Goal: Task Accomplishment & Management: Use online tool/utility

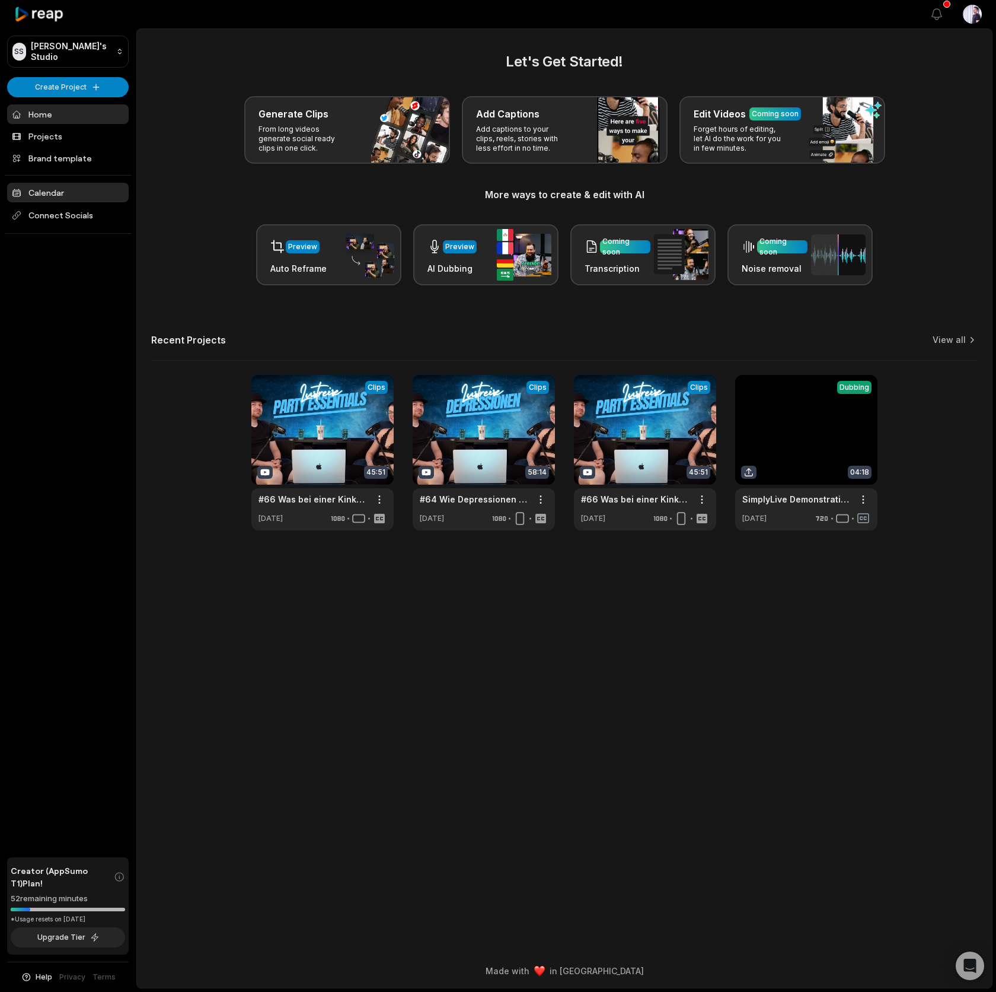
click at [74, 195] on link "Calendar" at bounding box center [68, 193] width 122 height 20
click at [322, 412] on link at bounding box center [322, 452] width 142 height 155
click at [627, 402] on link at bounding box center [645, 452] width 142 height 155
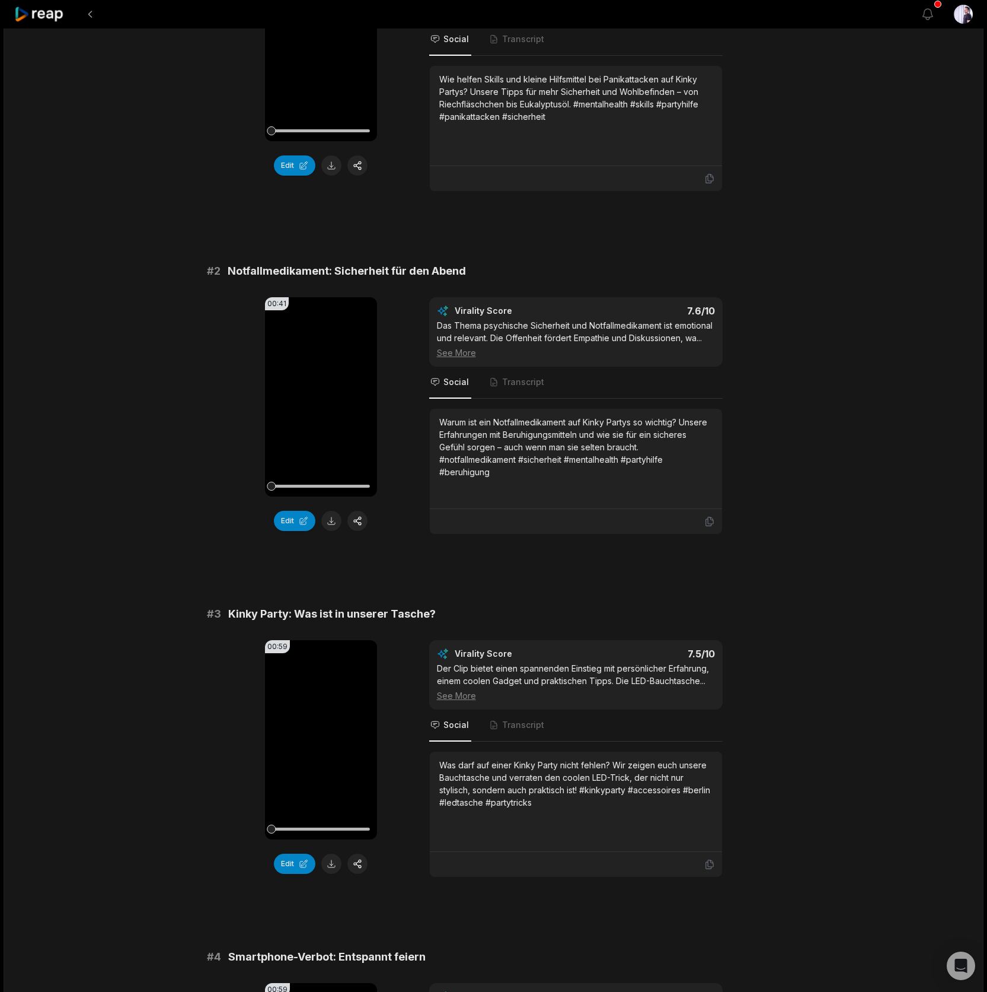
scroll to position [569, 0]
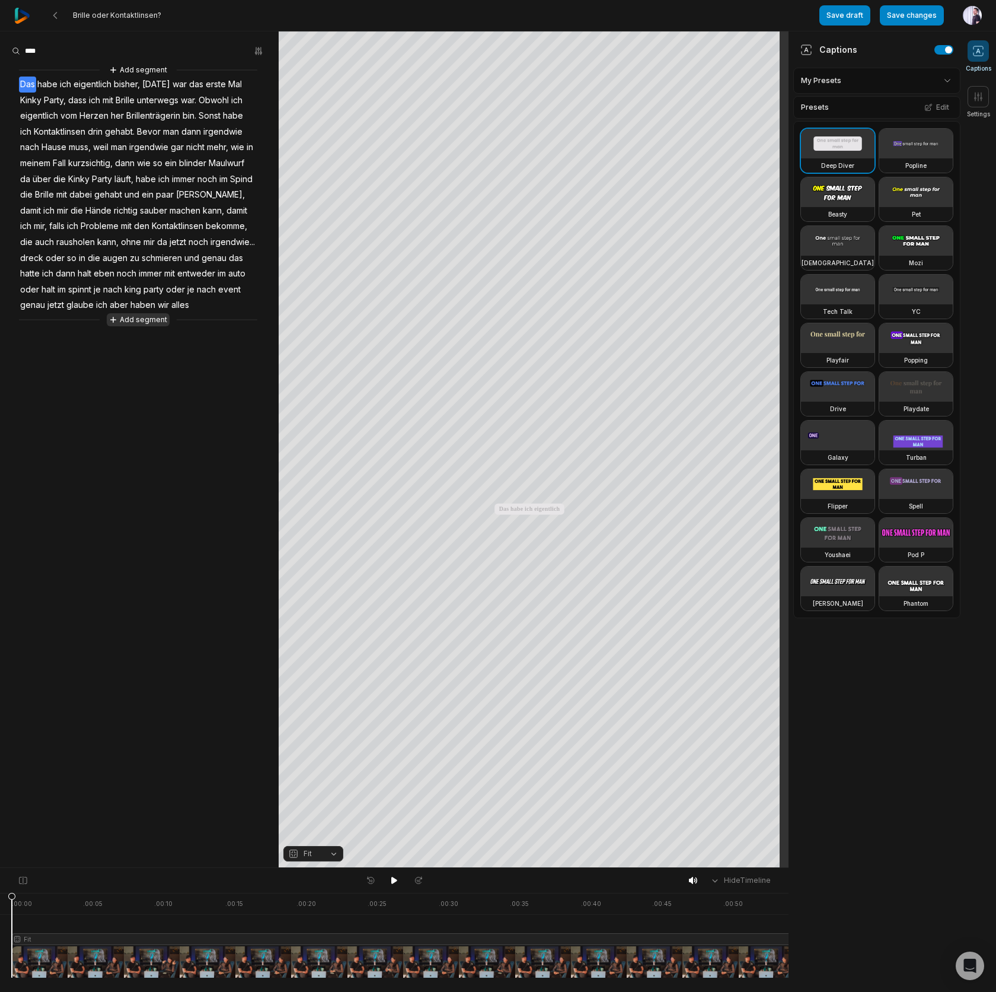
click at [150, 326] on button "Add segment" at bounding box center [138, 319] width 63 height 13
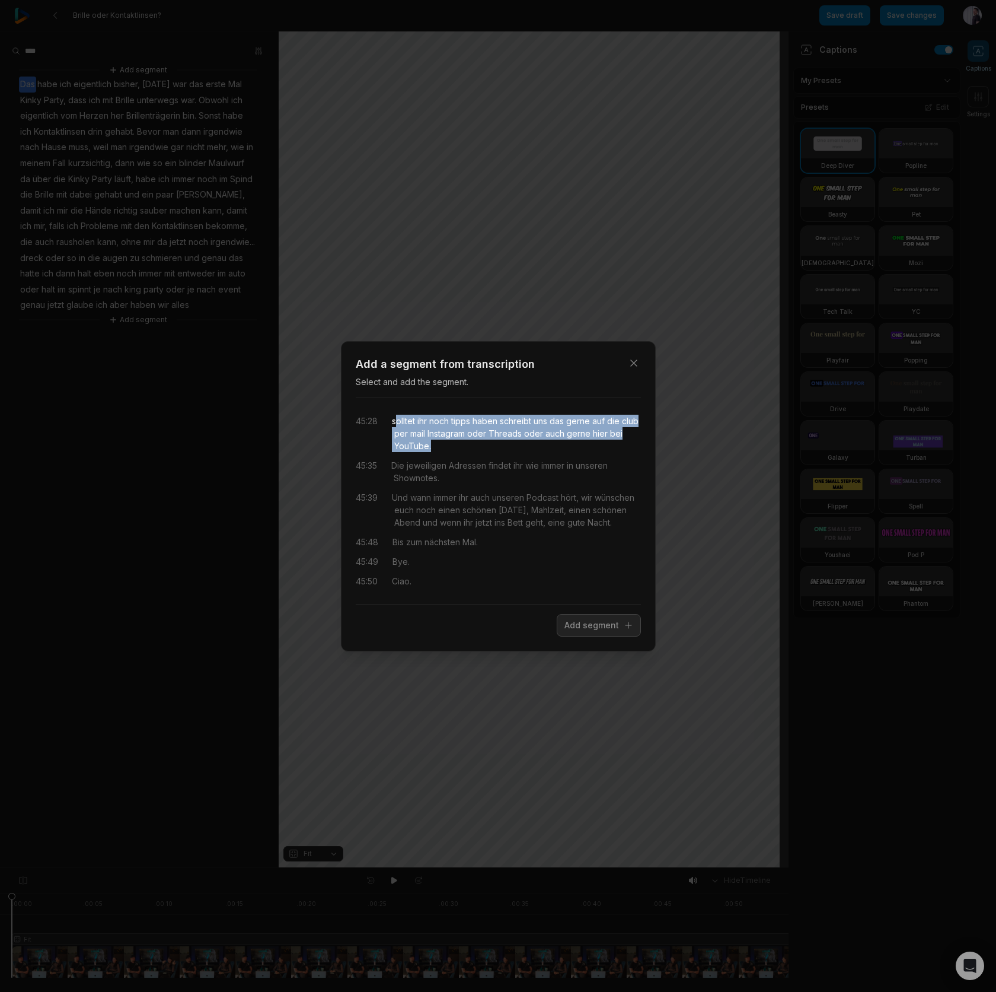
drag, startPoint x: 399, startPoint y: 419, endPoint x: 433, endPoint y: 443, distance: 41.6
click at [433, 443] on div "solltet ihr noch tipps haben schreibt uns das gerne auf die club per mail Insta…" at bounding box center [516, 433] width 249 height 37
click at [594, 616] on button "Add segment" at bounding box center [599, 625] width 84 height 23
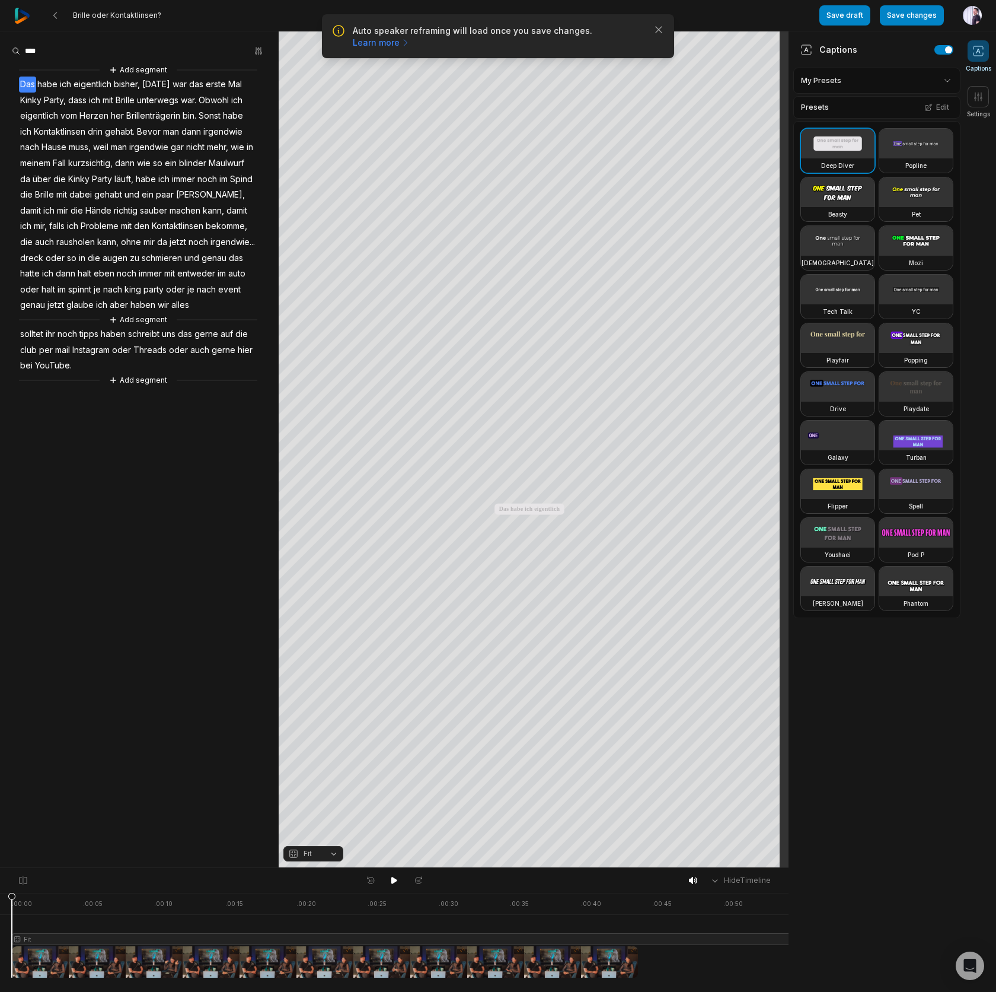
click at [273, 931] on div at bounding box center [476, 935] width 928 height 85
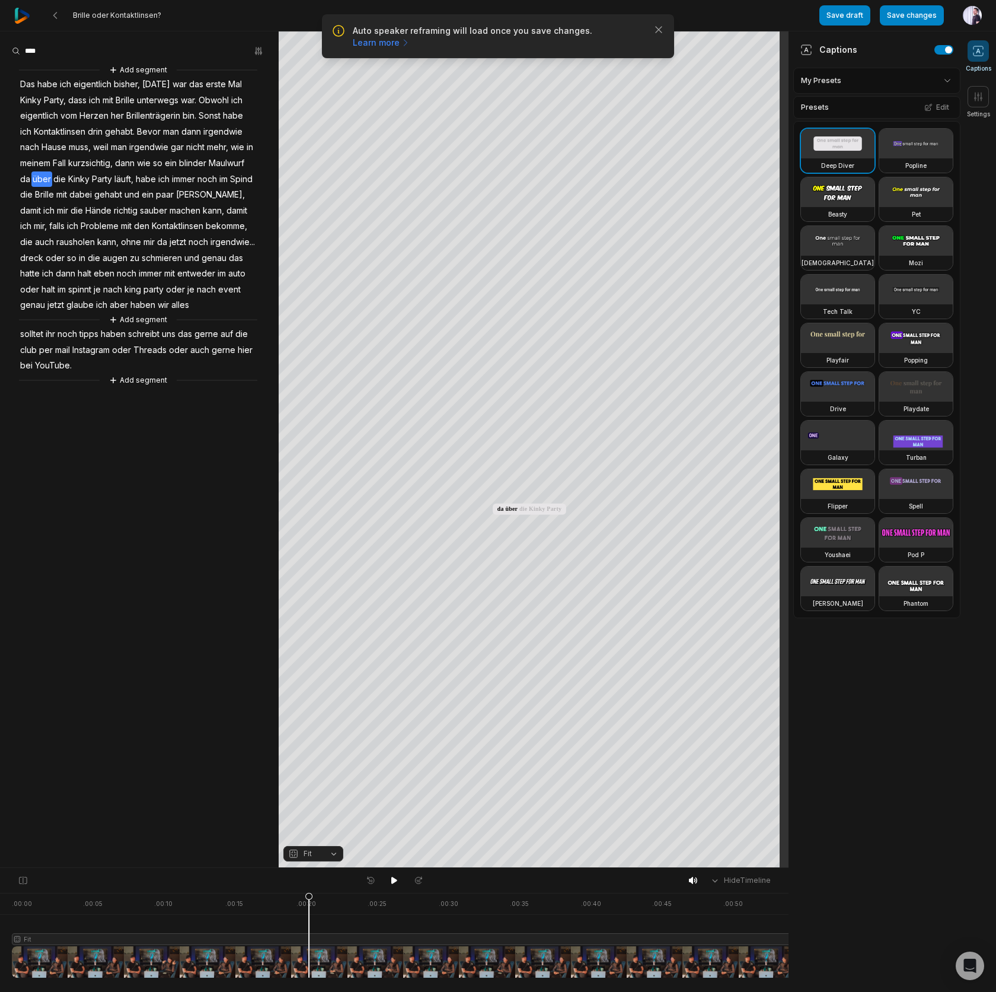
click at [309, 935] on div at bounding box center [476, 935] width 928 height 85
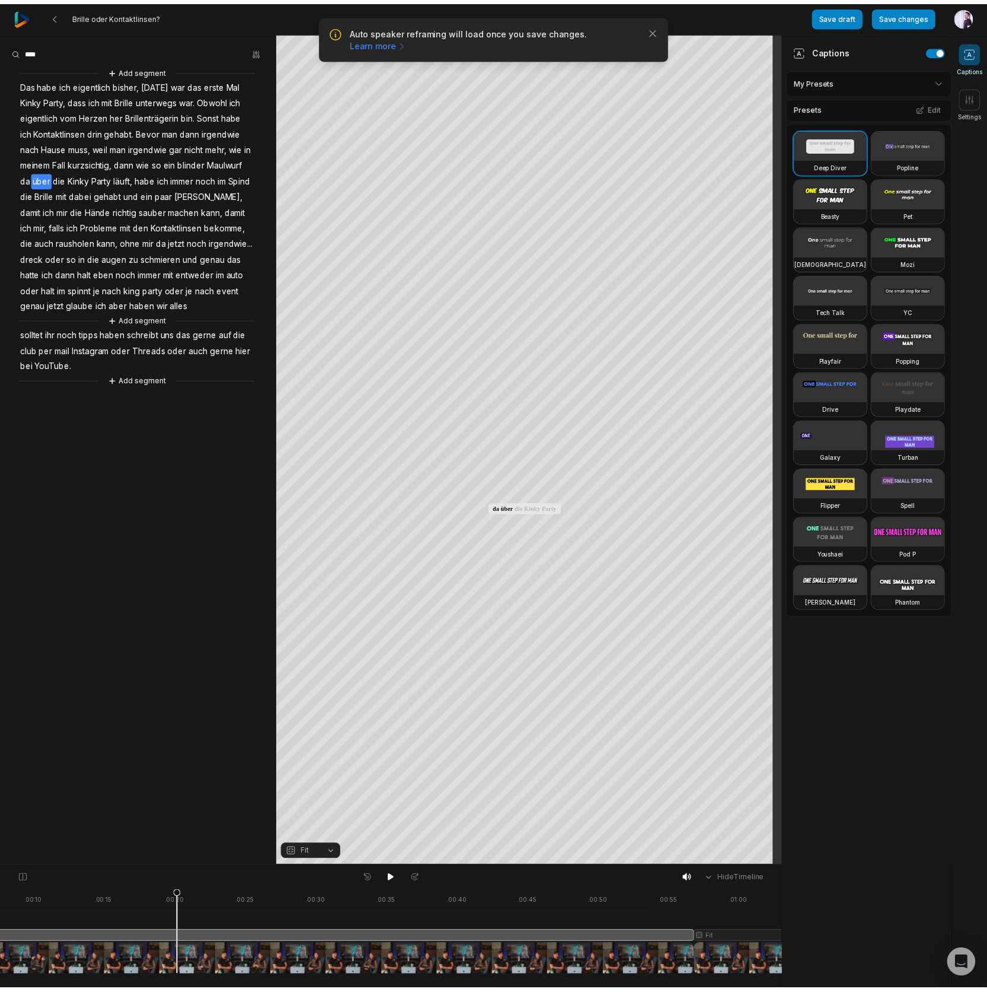
scroll to position [0, 167]
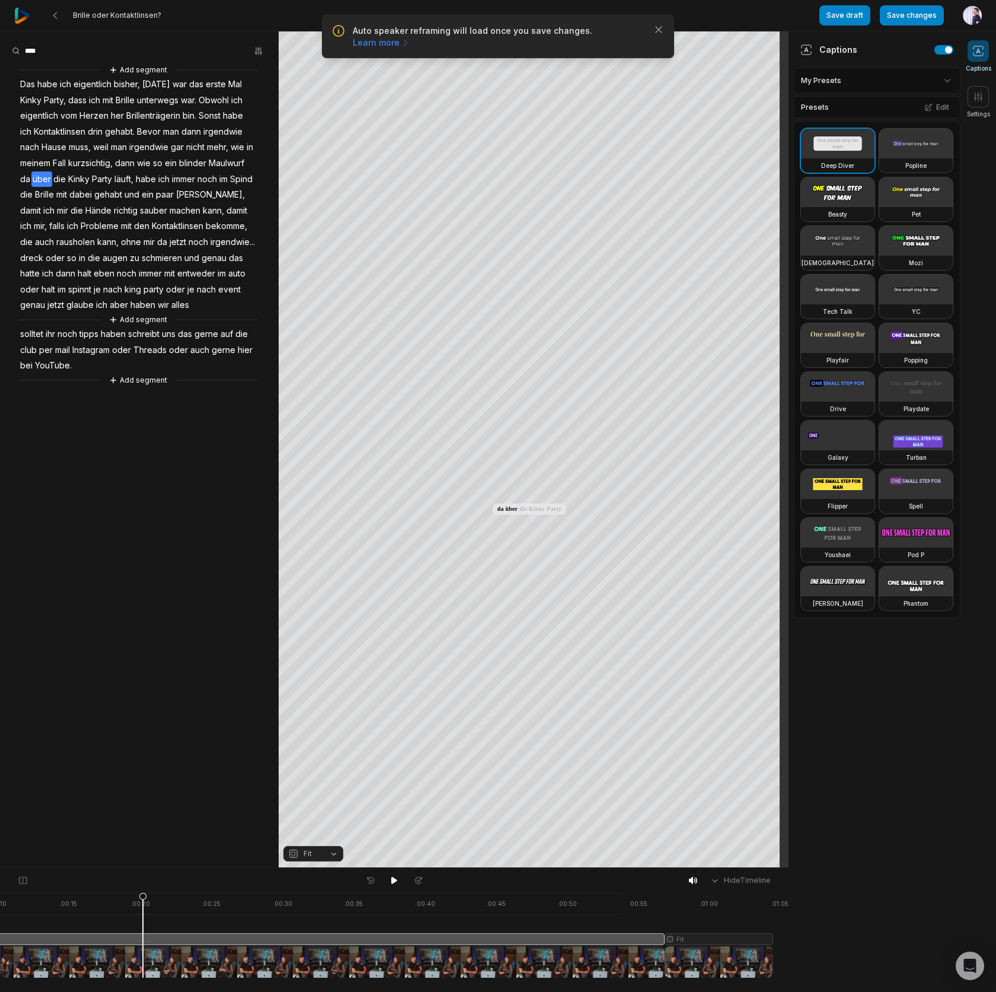
click at [700, 939] on div at bounding box center [310, 935] width 928 height 85
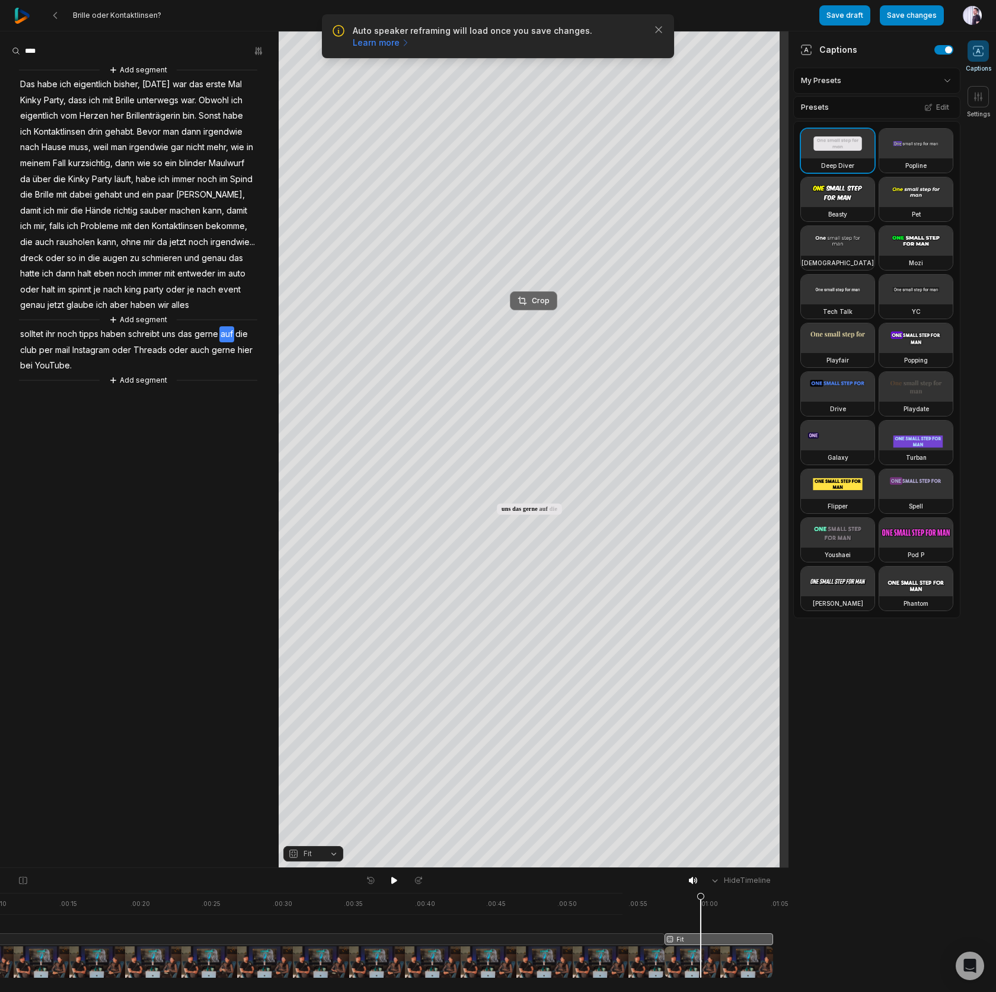
click at [537, 305] on div "Crop" at bounding box center [534, 300] width 32 height 11
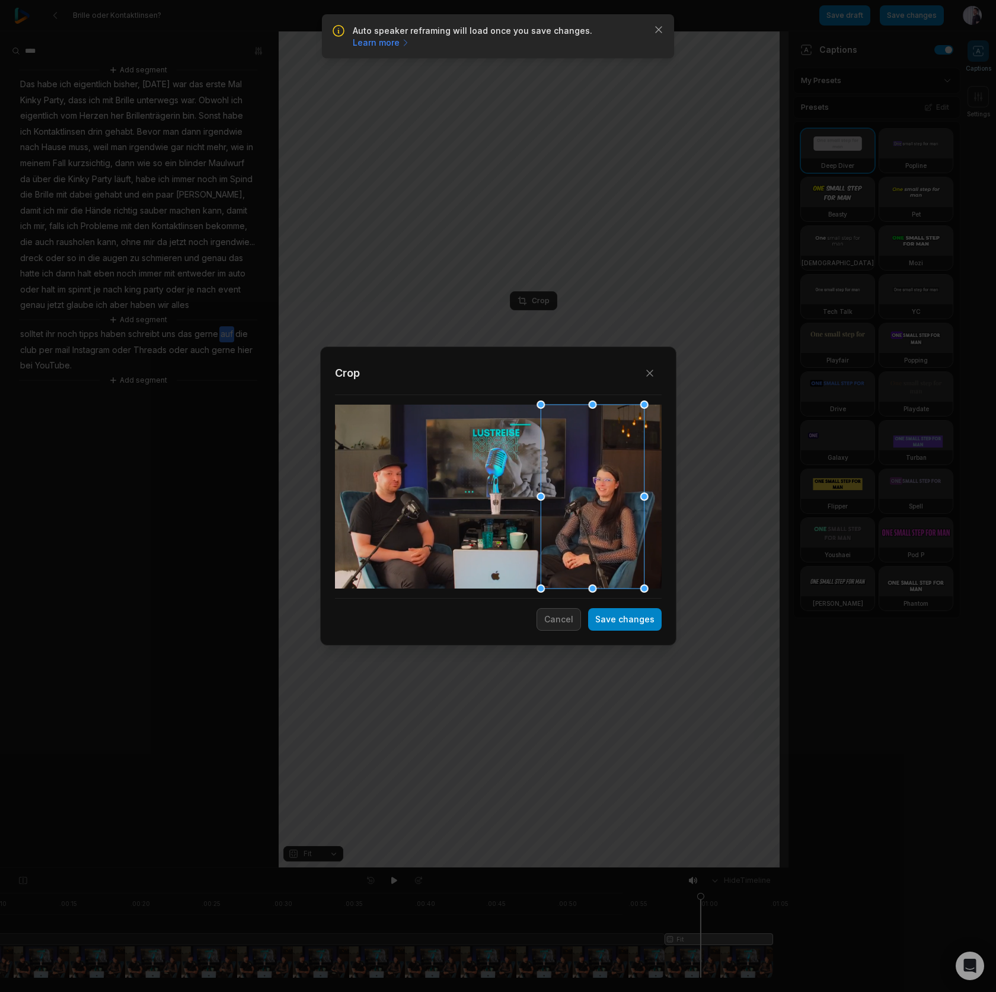
drag, startPoint x: 518, startPoint y: 476, endPoint x: 612, endPoint y: 485, distance: 94.8
click at [612, 485] on div at bounding box center [592, 496] width 103 height 184
click at [628, 617] on button "Save changes" at bounding box center [625, 619] width 74 height 23
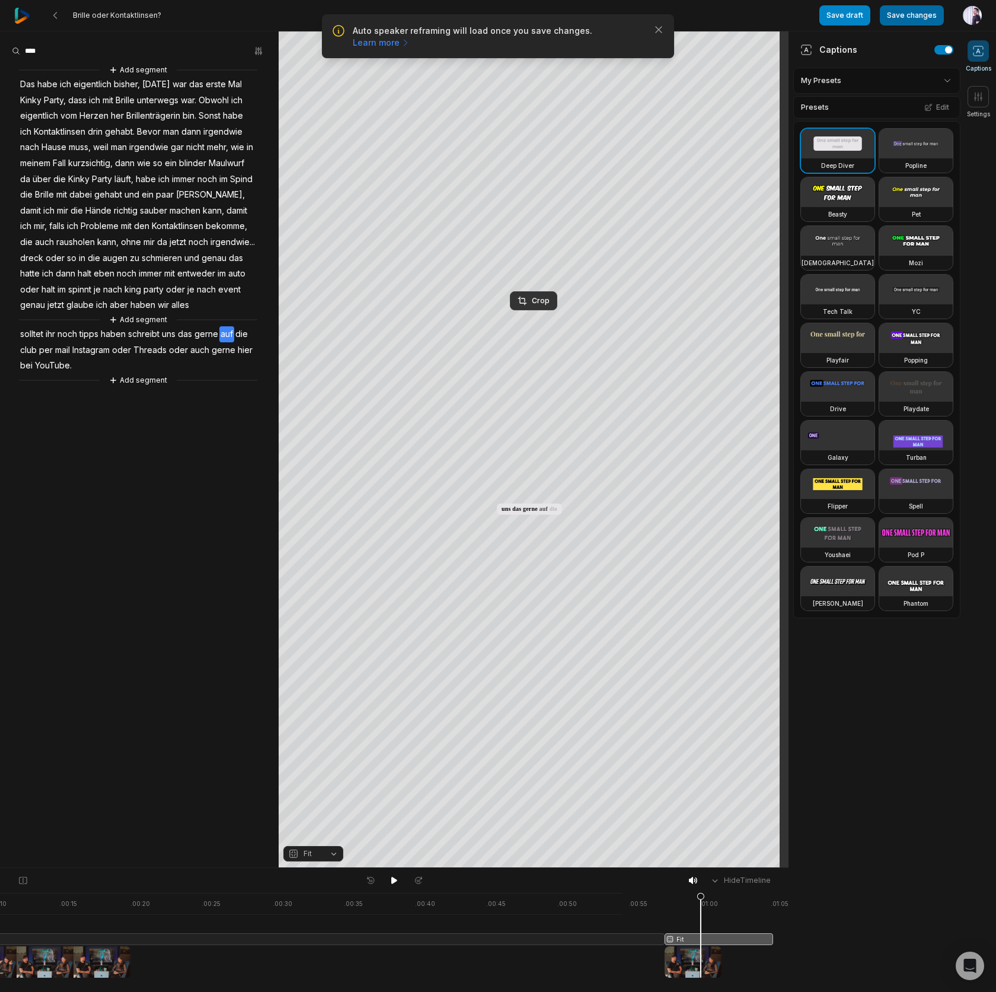
click at [914, 19] on button "Save changes" at bounding box center [912, 15] width 64 height 20
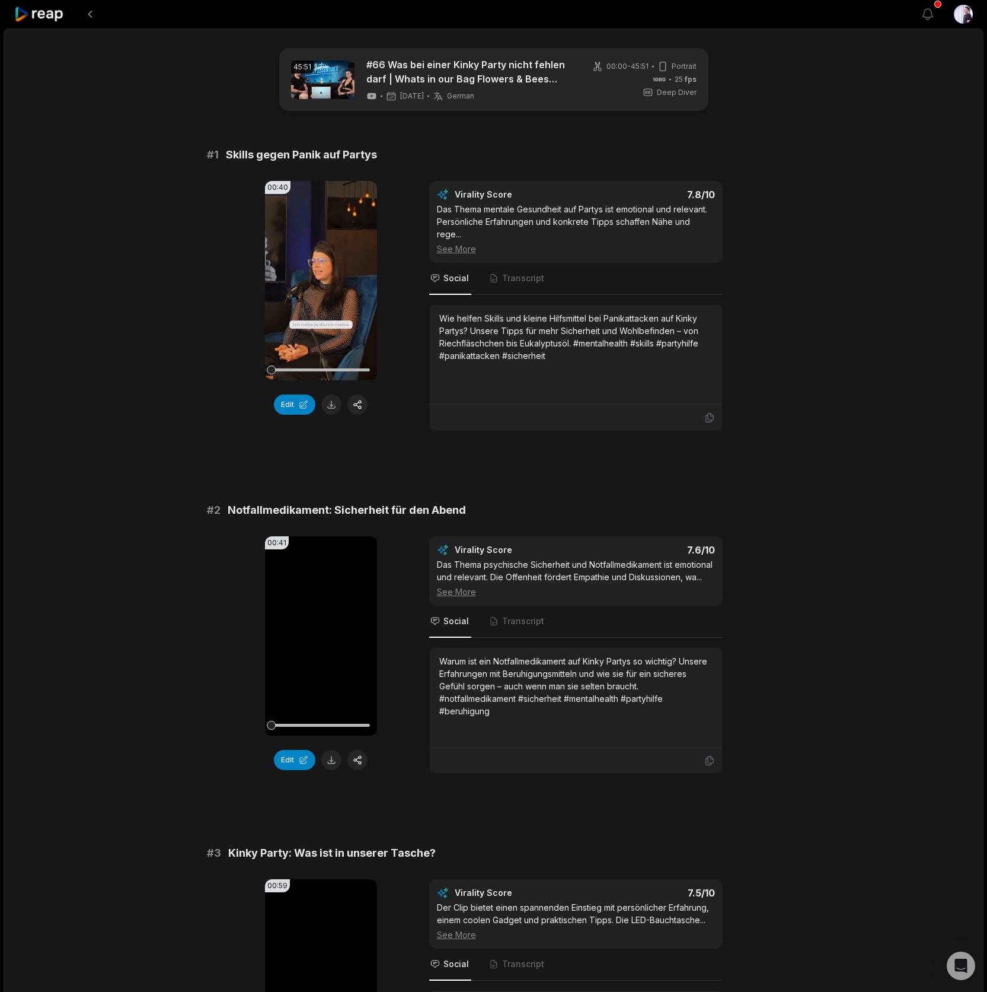
scroll to position [2704, 0]
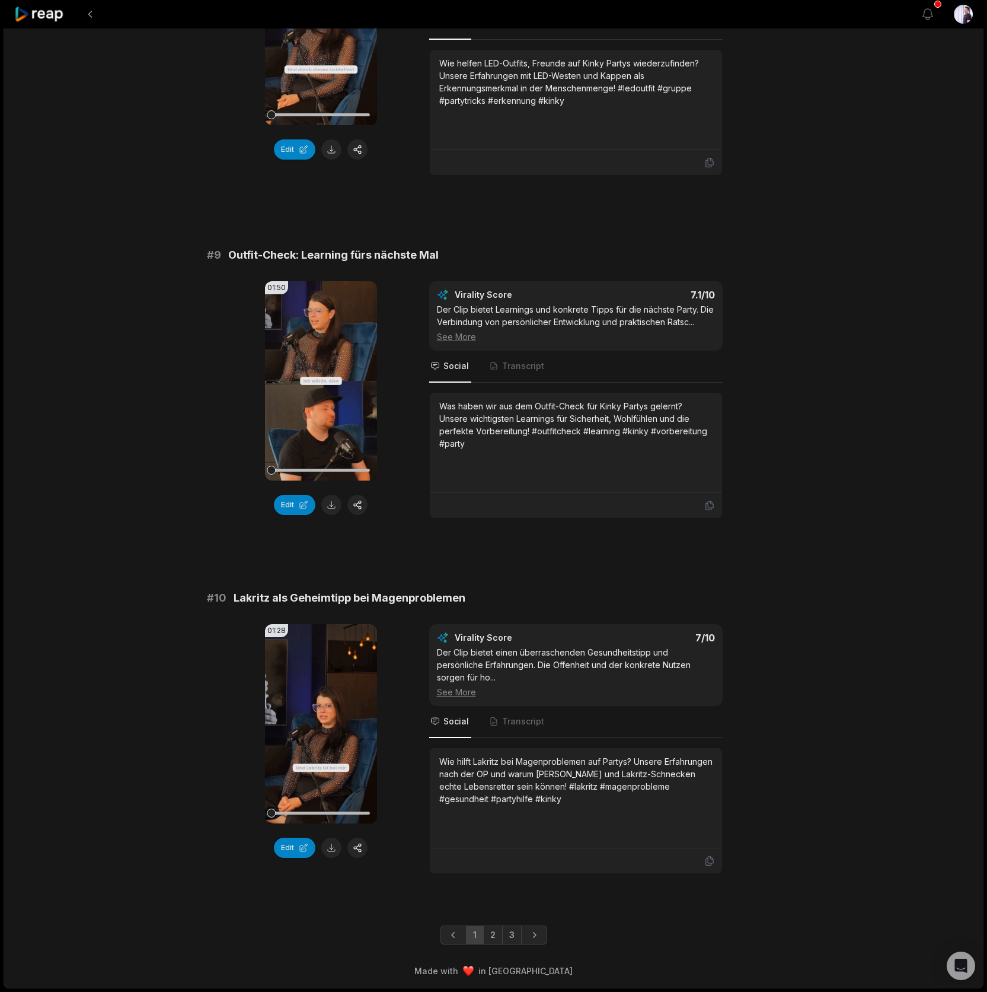
click at [486, 935] on link "2" at bounding box center [493, 934] width 20 height 19
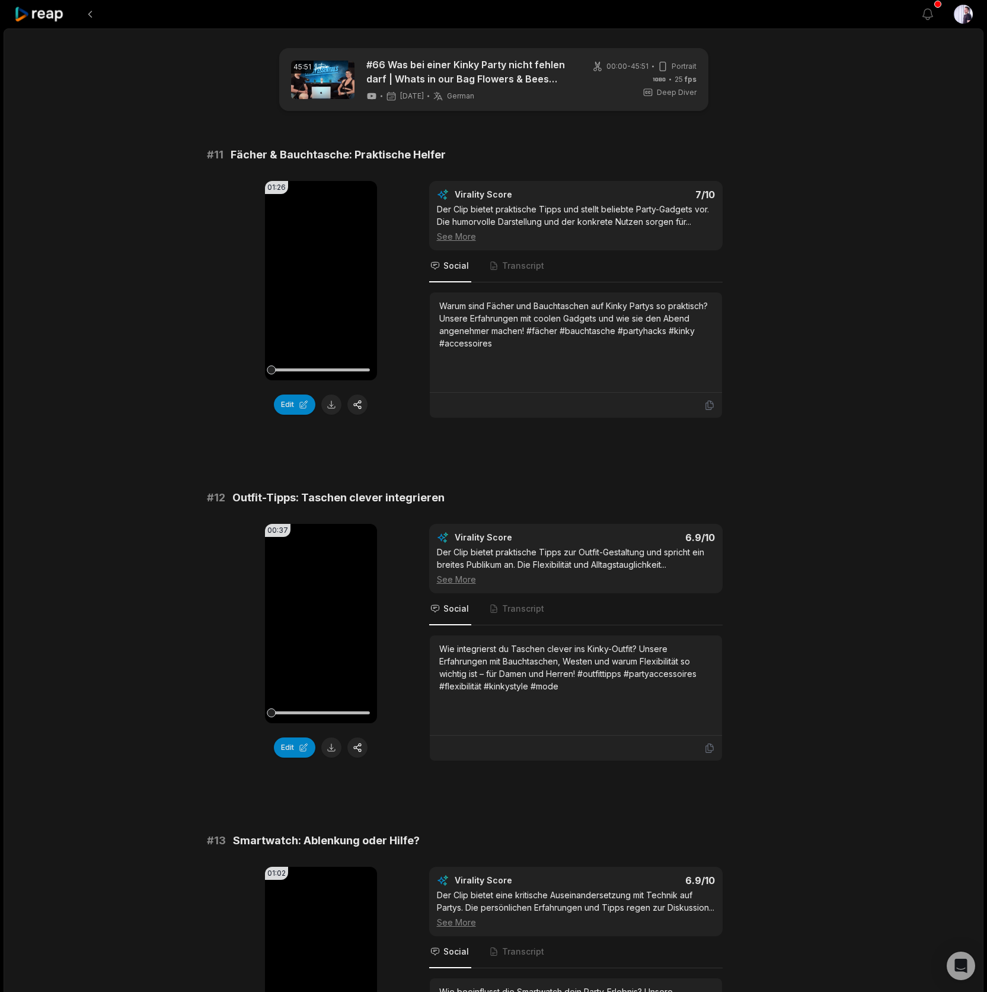
scroll to position [337, 0]
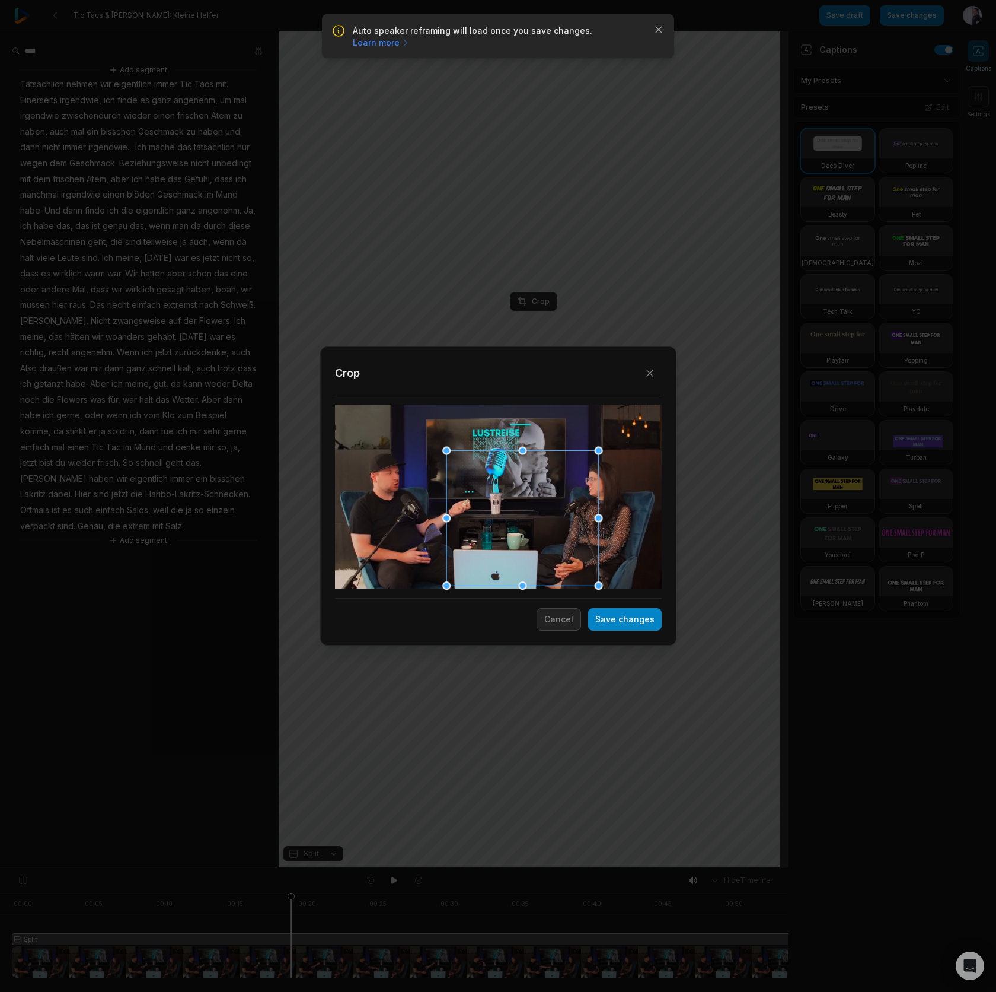
drag, startPoint x: 603, startPoint y: 593, endPoint x: 544, endPoint y: 533, distance: 84.3
click at [641, 868] on div "Close Crop Save changes Cancel" at bounding box center [498, 868] width 996 height 0
drag, startPoint x: 509, startPoint y: 500, endPoint x: 603, endPoint y: 582, distance: 124.8
click at [354, 483] on div at bounding box center [498, 496] width 327 height 184
click at [396, 490] on div at bounding box center [498, 496] width 327 height 184
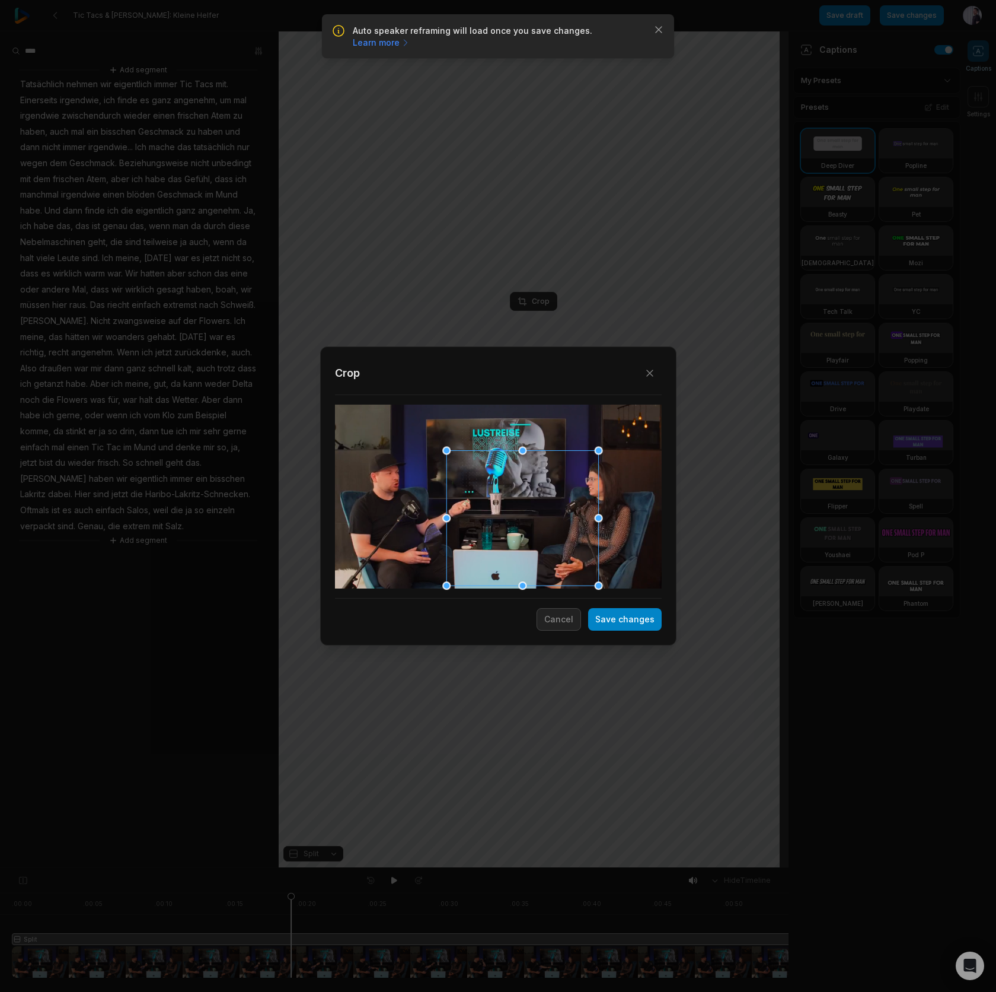
click at [458, 518] on div at bounding box center [523, 518] width 152 height 135
click at [466, 470] on div at bounding box center [523, 518] width 152 height 135
click at [371, 466] on div at bounding box center [498, 496] width 327 height 184
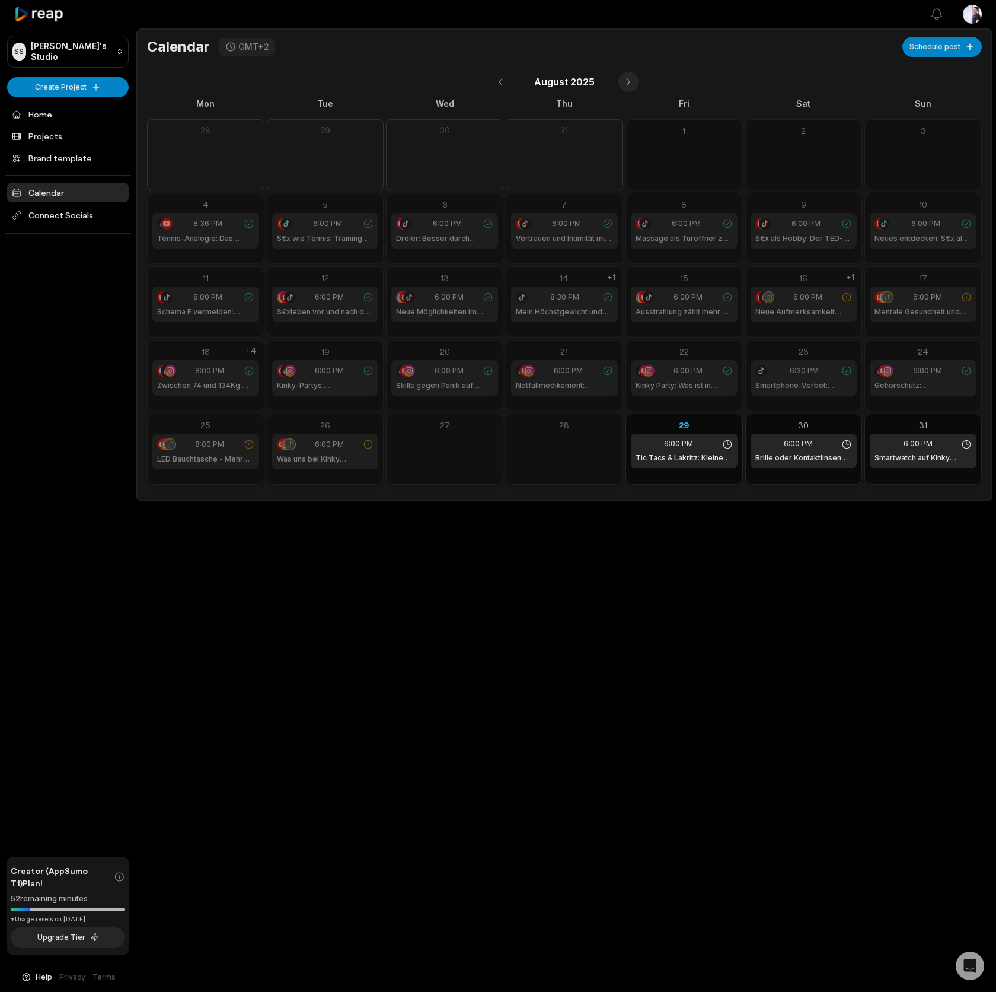
click at [626, 84] on button at bounding box center [629, 82] width 20 height 20
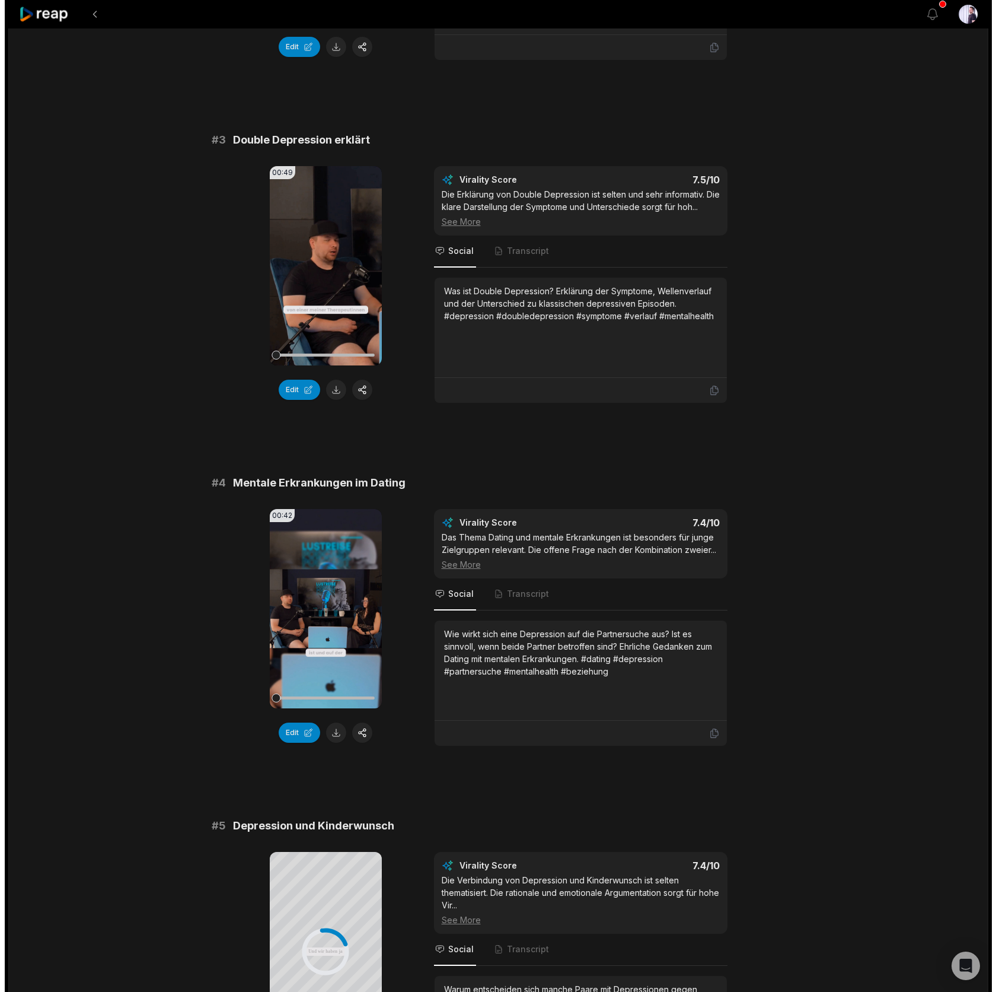
scroll to position [1013, 0]
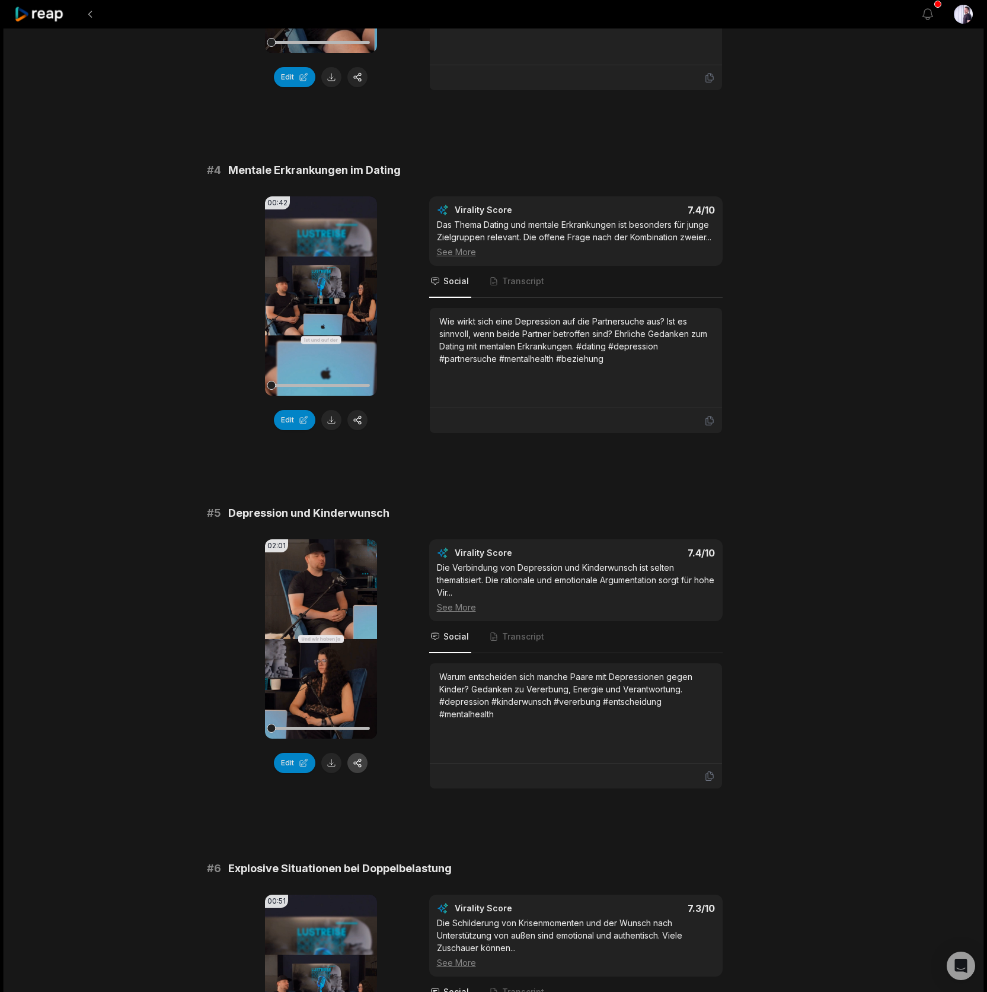
click at [358, 762] on button "button" at bounding box center [358, 763] width 20 height 20
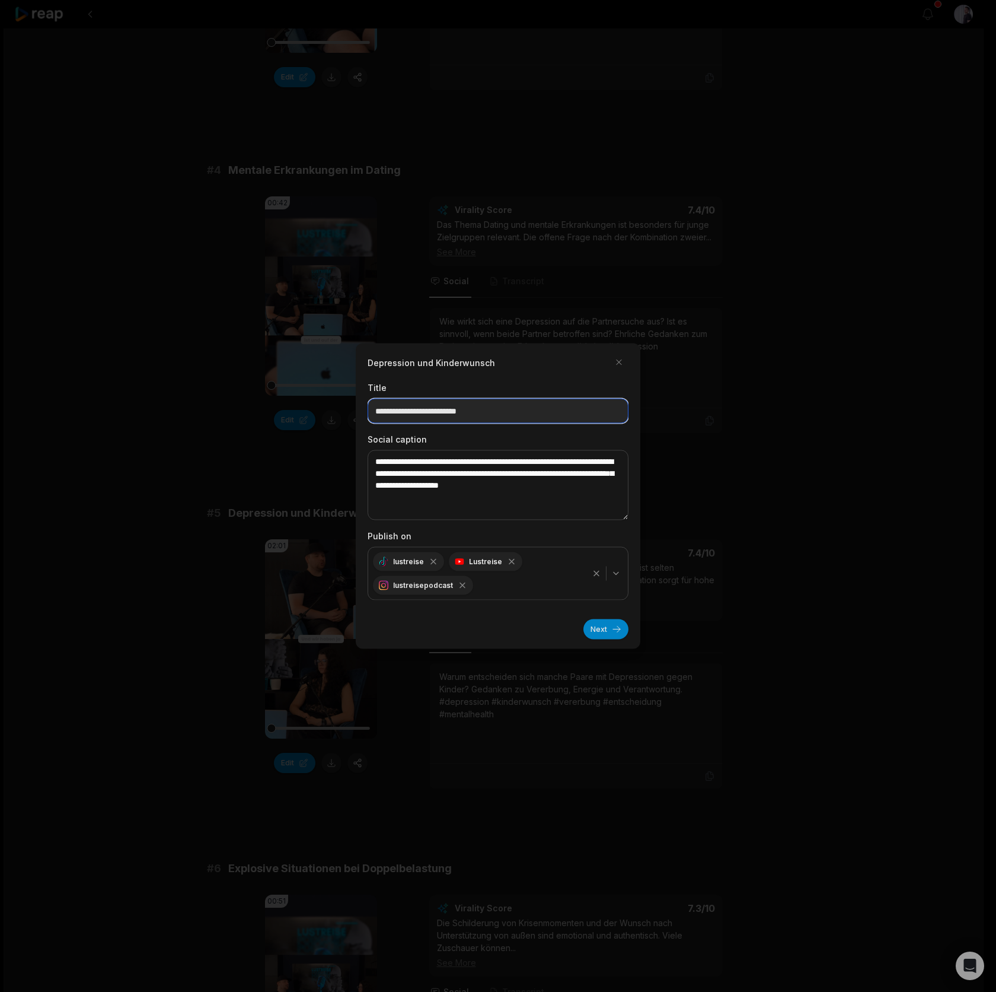
click at [549, 409] on input "**********" at bounding box center [498, 411] width 261 height 25
type input "*"
type input "**********"
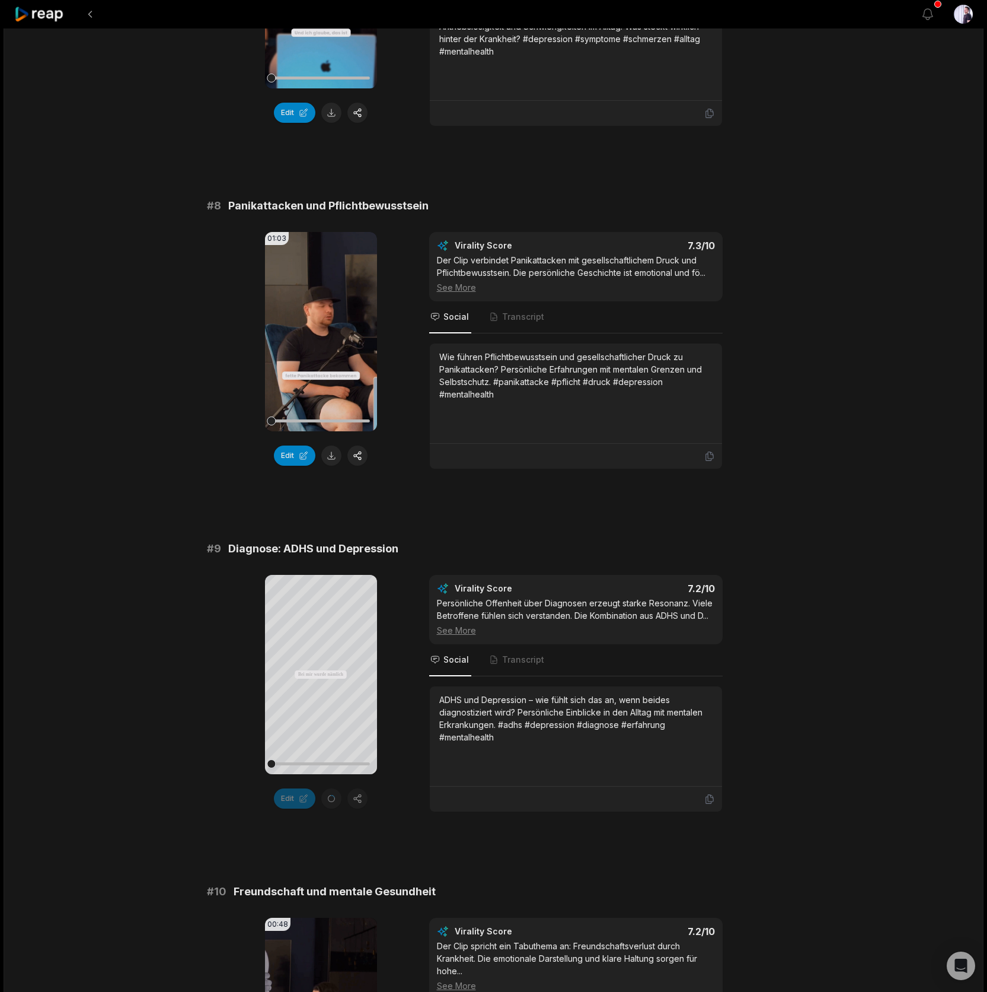
scroll to position [2435, 0]
